Goal: Task Accomplishment & Management: Manage account settings

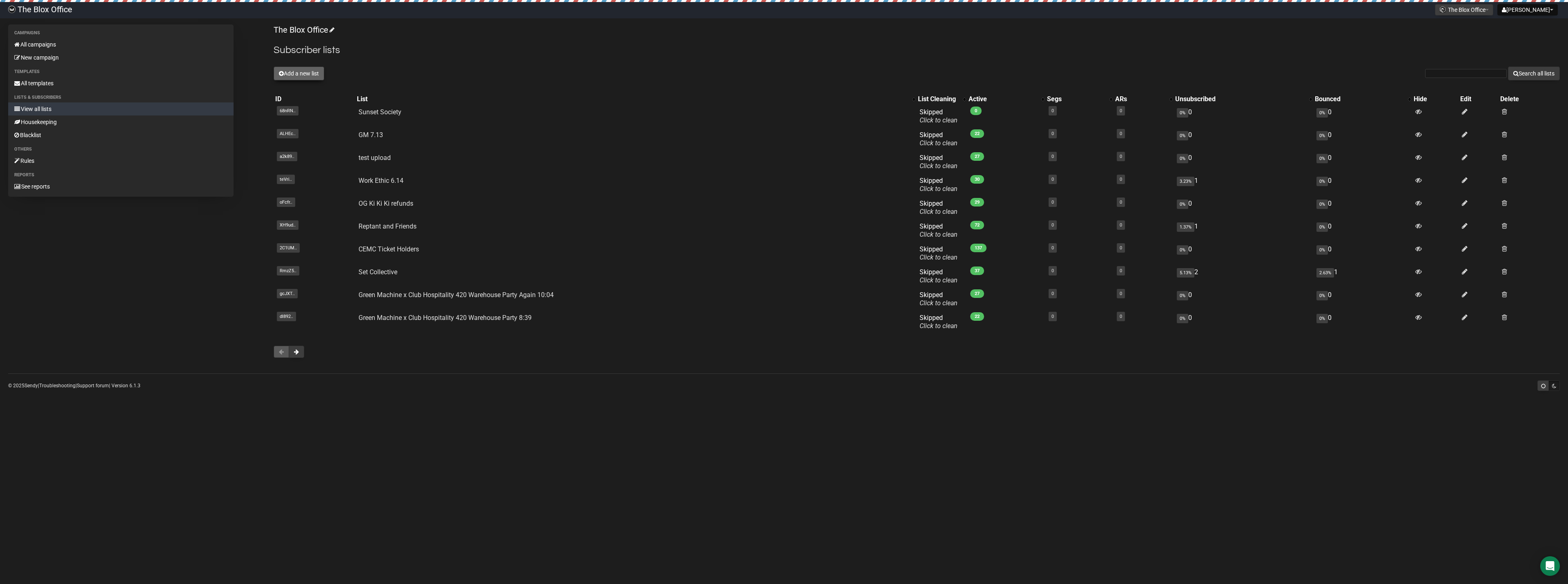
click at [287, 77] on button "Add a new list" at bounding box center [298, 73] width 51 height 14
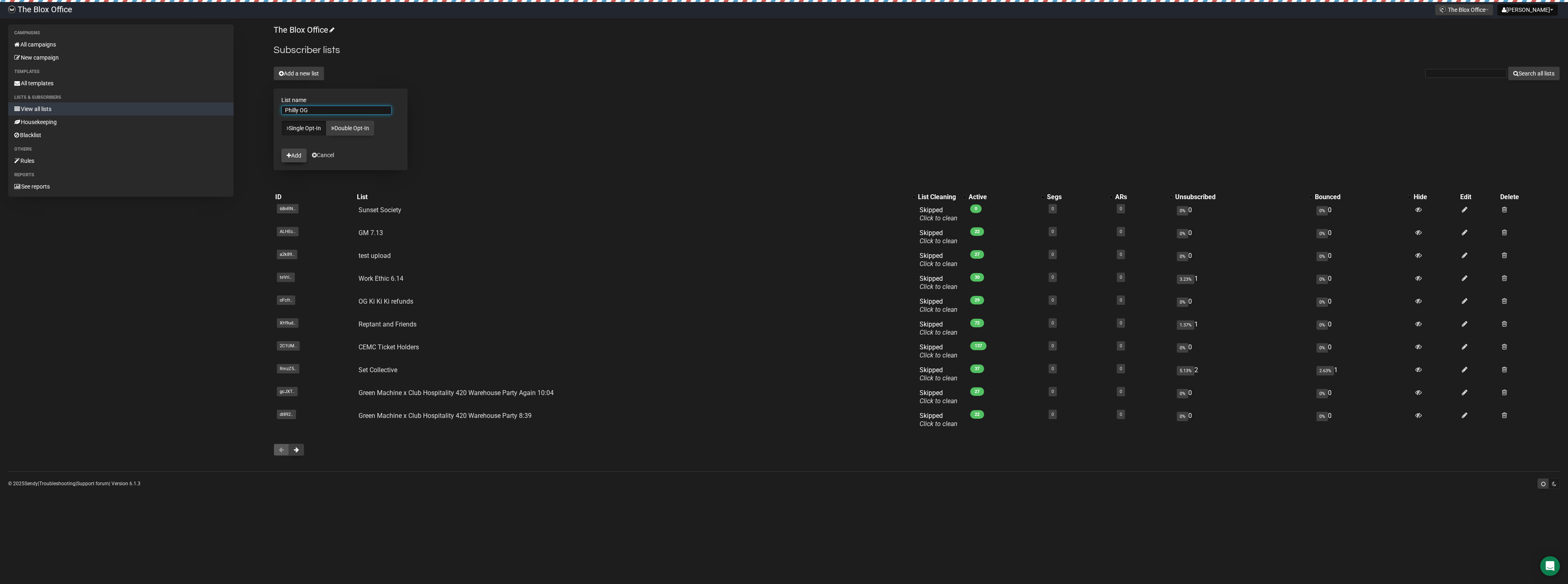
type input "Philly OG"
click at [298, 153] on button "Add" at bounding box center [294, 155] width 26 height 14
